Goal: Go to known website: Go to known website

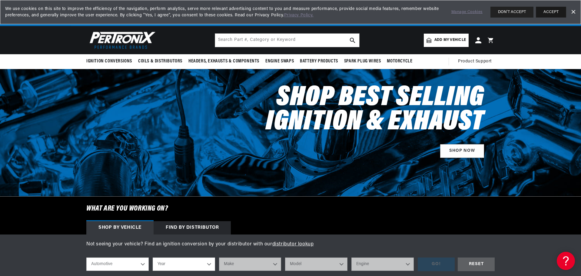
click at [557, 10] on button "ACCEPT" at bounding box center [551, 12] width 30 height 11
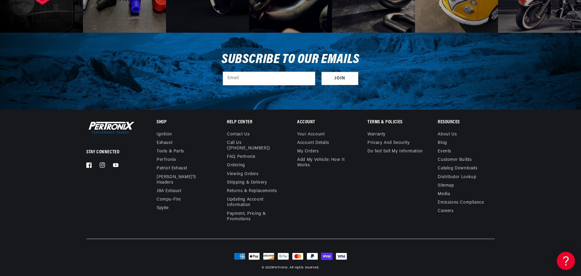
scroll to position [0, 184]
